Goal: Task Accomplishment & Management: Use online tool/utility

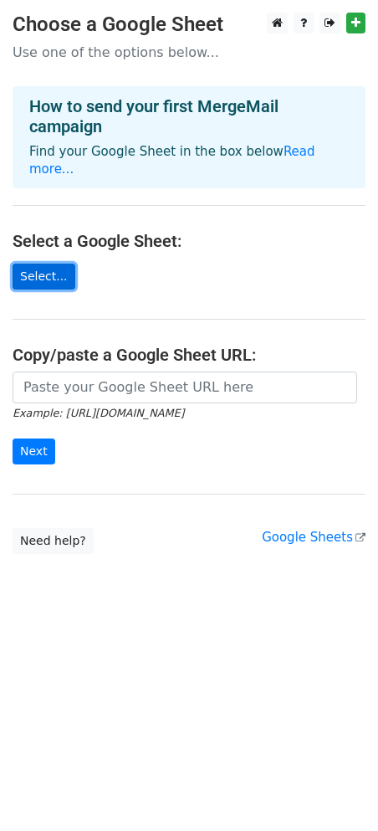
click at [56, 264] on link "Select..." at bounding box center [44, 277] width 63 height 26
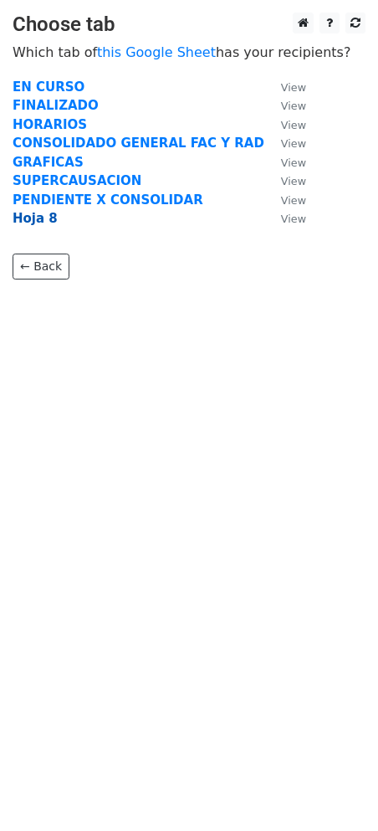
click at [39, 219] on strong "Hoja 8" at bounding box center [35, 218] width 45 height 15
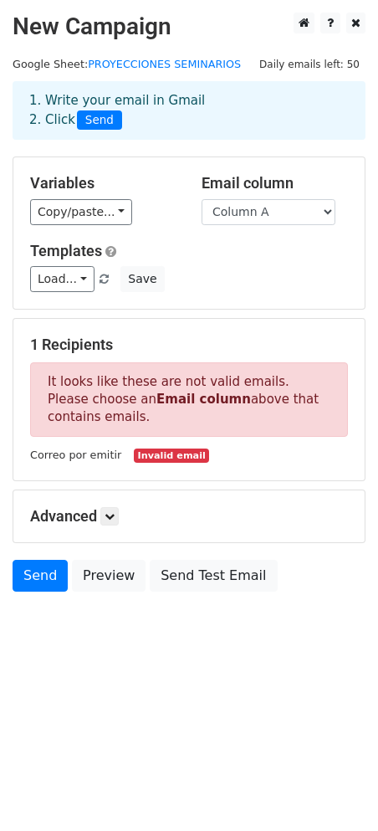
click at [248, 310] on form "Variables Copy/paste... {{Column A}} Email column Column A Templates Load... No…" at bounding box center [189, 377] width 353 height 443
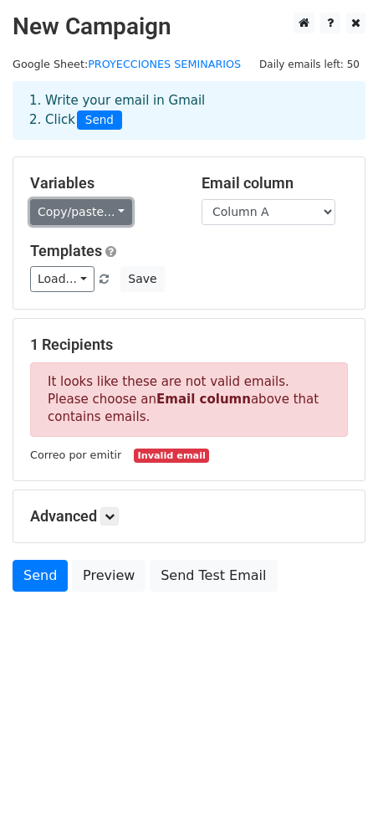
click at [106, 207] on link "Copy/paste..." at bounding box center [81, 212] width 102 height 26
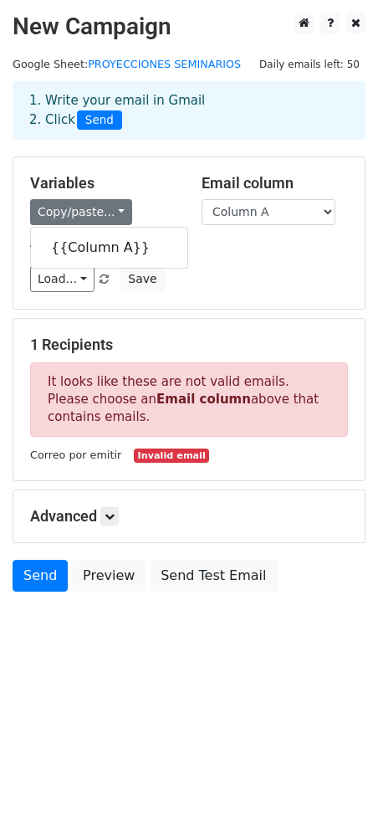
click at [284, 229] on div "Variables Copy/paste... {{Column A}} Email column Column A Templates Load... No…" at bounding box center [188, 232] width 351 height 151
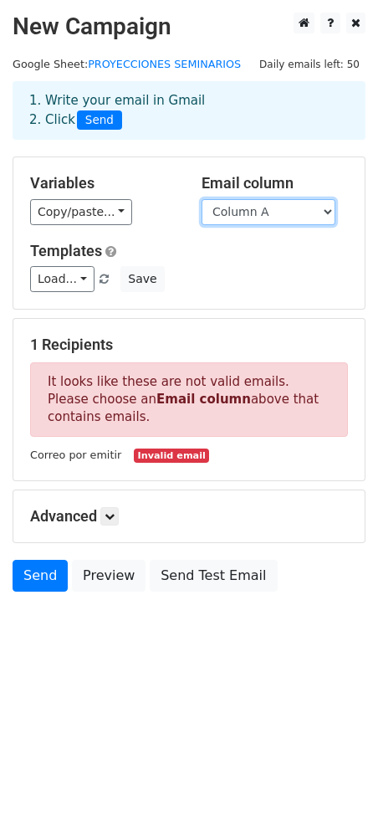
click at [276, 210] on select "Column A" at bounding box center [269, 212] width 134 height 26
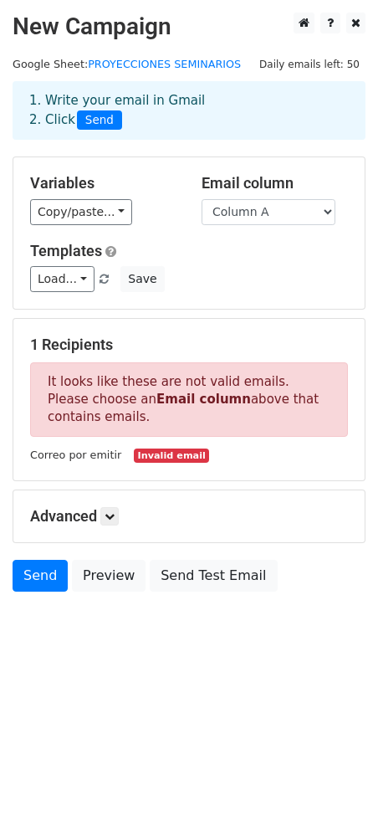
click at [149, 164] on div "Variables Copy/paste... {{Column A}} Email column Column A Templates Load... No…" at bounding box center [188, 232] width 351 height 151
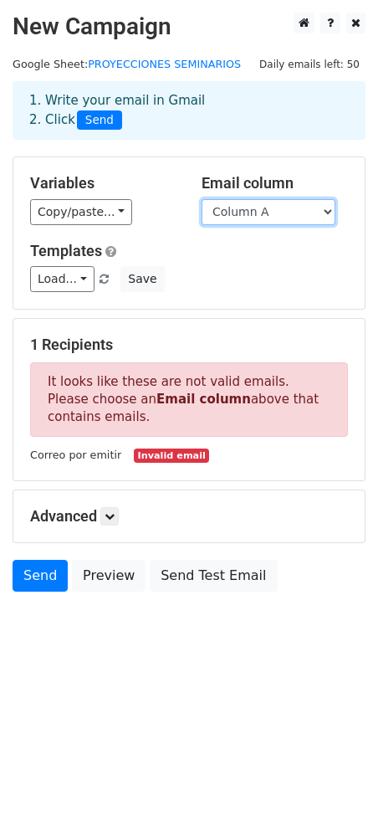
click at [227, 211] on select "Column A" at bounding box center [269, 212] width 134 height 26
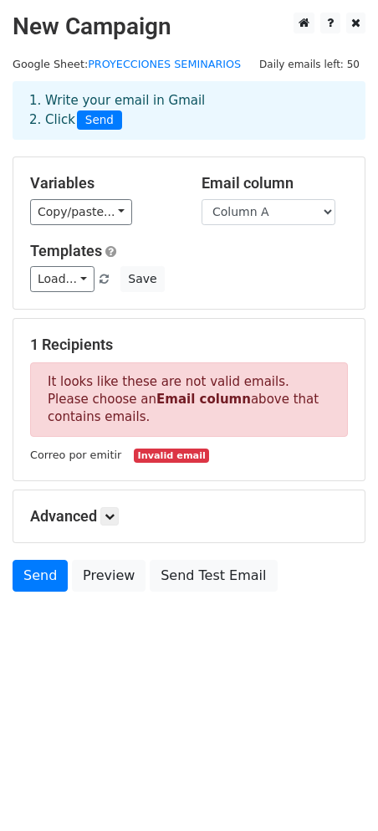
click at [172, 189] on h5 "Variables" at bounding box center [103, 183] width 146 height 18
click at [68, 274] on link "Load..." at bounding box center [62, 279] width 64 height 26
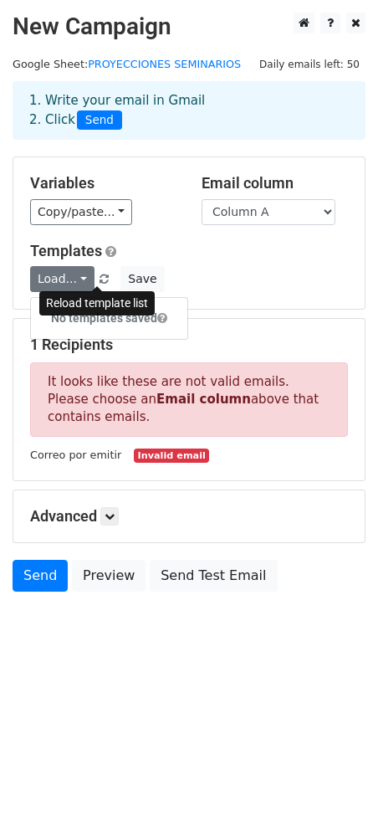
click at [100, 277] on span at bounding box center [104, 279] width 9 height 11
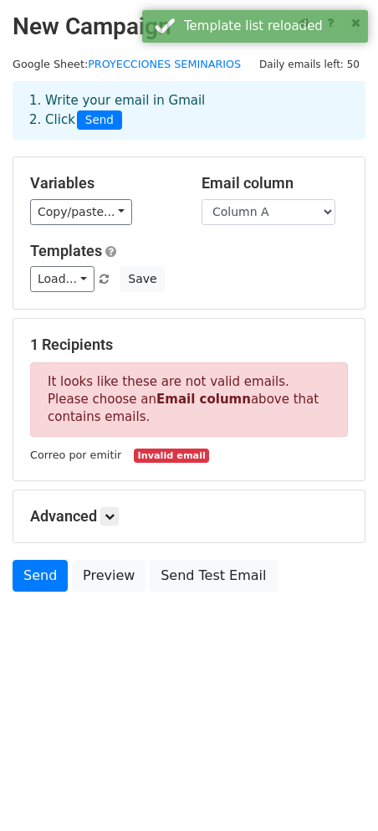
click at [297, 268] on div "Load... No templates saved Save" at bounding box center [189, 279] width 343 height 26
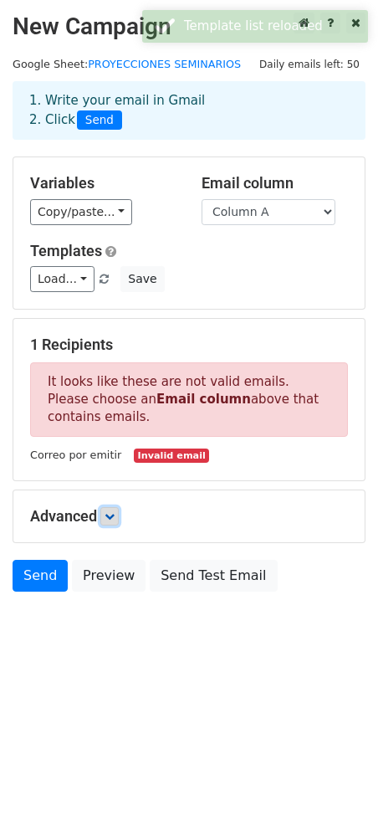
click at [116, 525] on link at bounding box center [109, 516] width 18 height 18
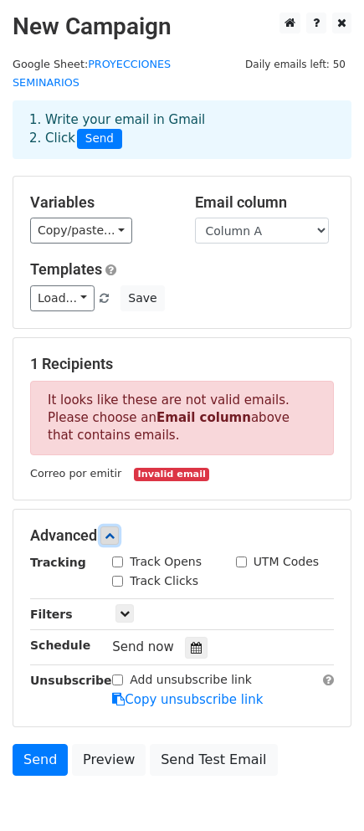
click at [115, 530] on icon at bounding box center [110, 535] width 10 height 10
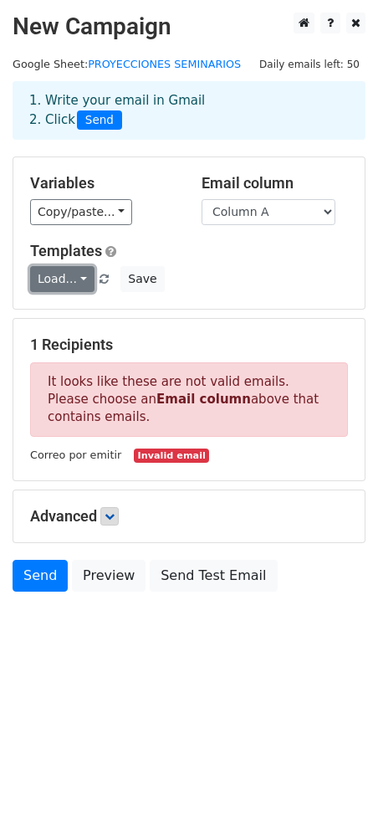
click at [74, 278] on link "Load..." at bounding box center [62, 279] width 64 height 26
